Goal: Task Accomplishment & Management: Complete application form

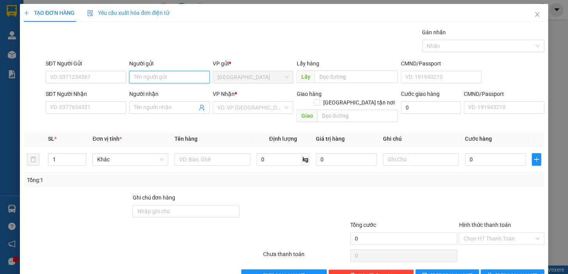
click at [165, 76] on input "Người gửi" at bounding box center [169, 77] width 80 height 12
type input "DUNG"
click at [162, 107] on input "Người nhận" at bounding box center [165, 107] width 63 height 9
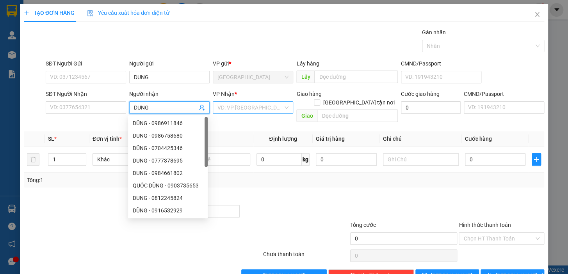
type input "DUNG"
click at [238, 102] on input "search" at bounding box center [250, 108] width 66 height 12
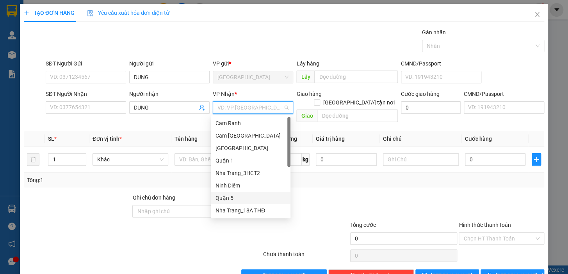
click at [233, 198] on div "Quận 5" at bounding box center [250, 198] width 70 height 9
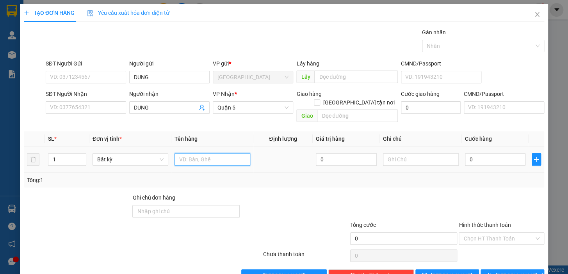
click at [202, 153] on input "text" at bounding box center [212, 159] width 76 height 12
type input "1 TX"
click at [480, 153] on input "0" at bounding box center [495, 159] width 61 height 12
drag, startPoint x: 473, startPoint y: 152, endPoint x: 465, endPoint y: 154, distance: 8.5
click at [465, 154] on input "0" at bounding box center [495, 159] width 61 height 12
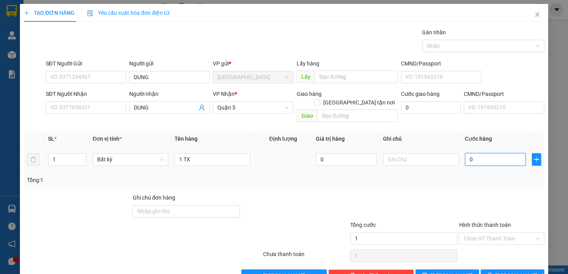
type input "1"
type input "10"
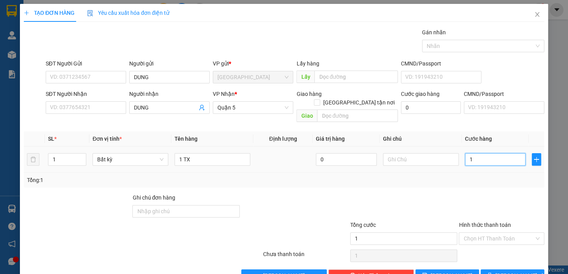
type input "10"
type input "100"
type input "100.000"
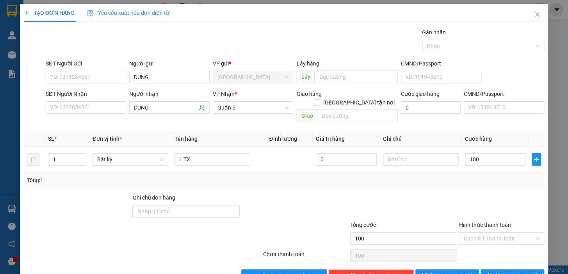
type input "100.000"
click at [472, 194] on div at bounding box center [501, 207] width 87 height 27
click at [503, 233] on input "Hình thức thanh toán" at bounding box center [498, 239] width 71 height 12
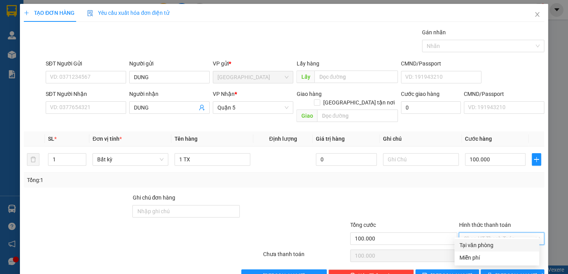
click at [499, 244] on div "Tại văn phòng" at bounding box center [496, 245] width 75 height 9
type input "0"
click at [503, 272] on span "[PERSON_NAME] và In" at bounding box center [522, 276] width 55 height 9
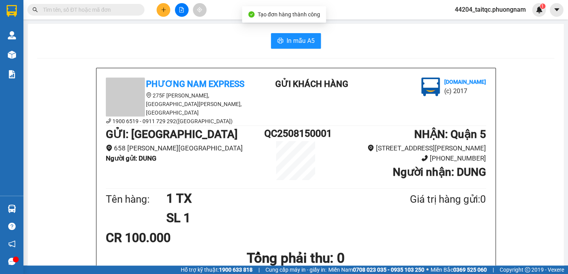
click at [293, 48] on button "In mẫu A5" at bounding box center [296, 41] width 50 height 16
